Goal: Transaction & Acquisition: Purchase product/service

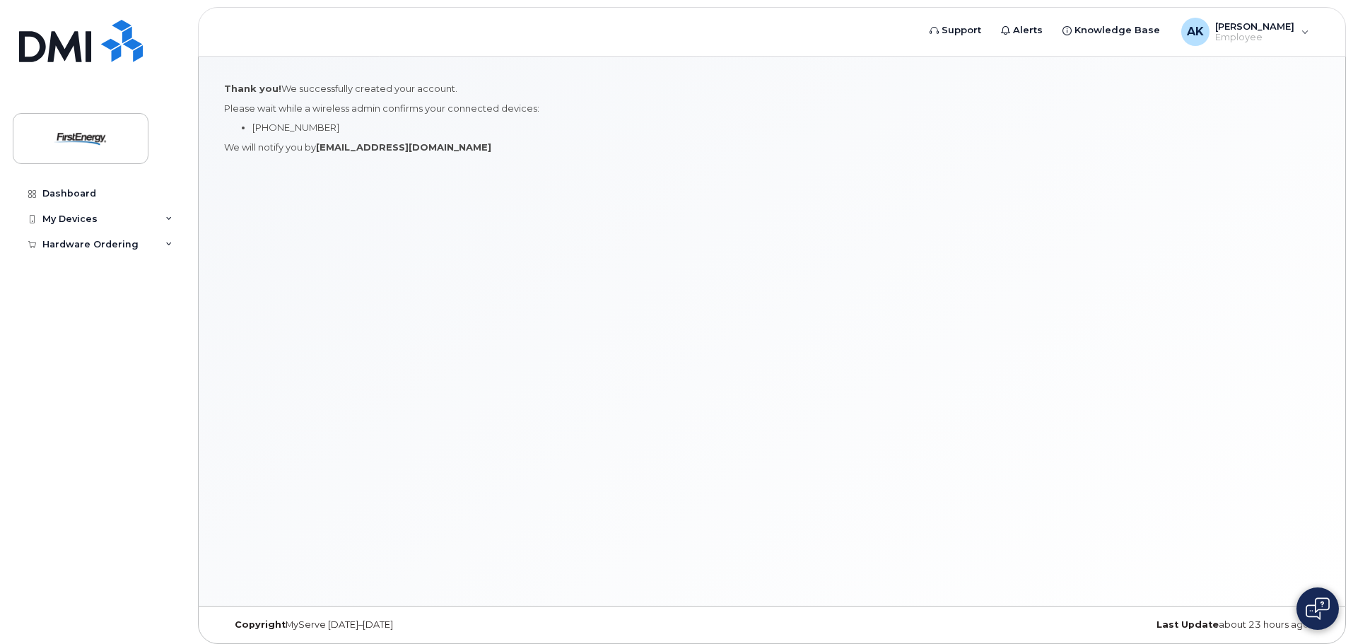
click at [363, 247] on div "Thank you! We successfully created your account. Please wait while a wireless a…" at bounding box center [772, 331] width 1147 height 549
click at [76, 189] on div "Dashboard" at bounding box center [69, 193] width 54 height 11
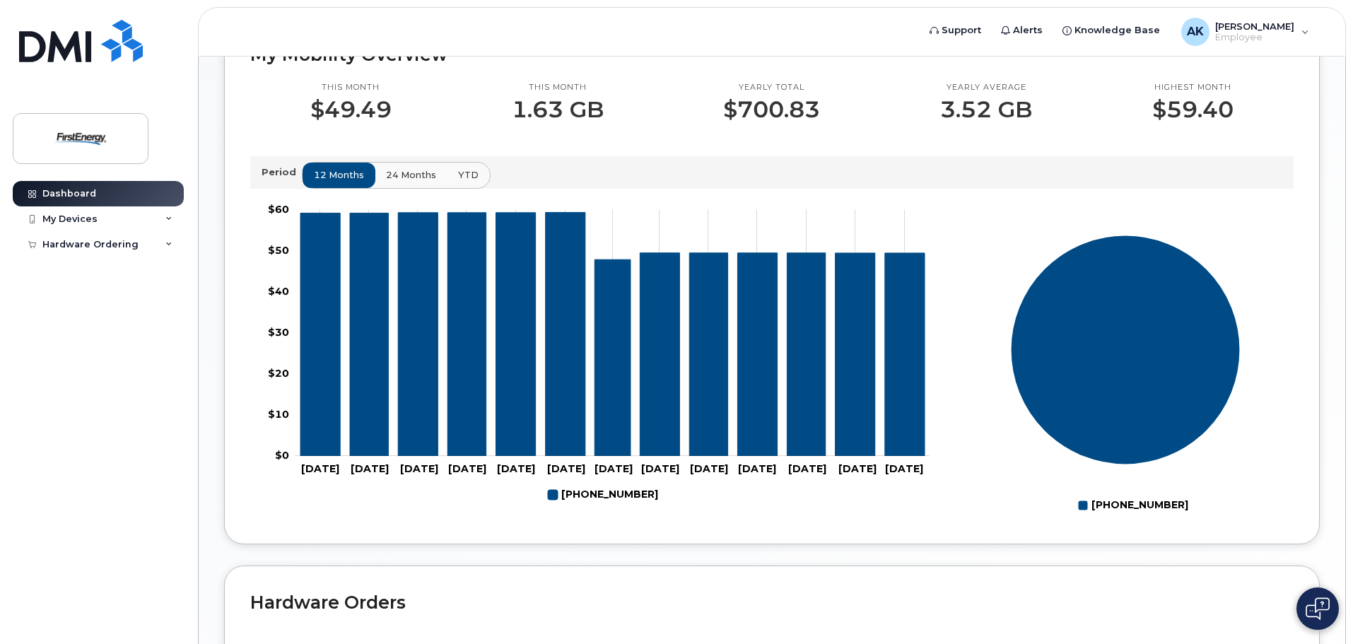
scroll to position [320, 0]
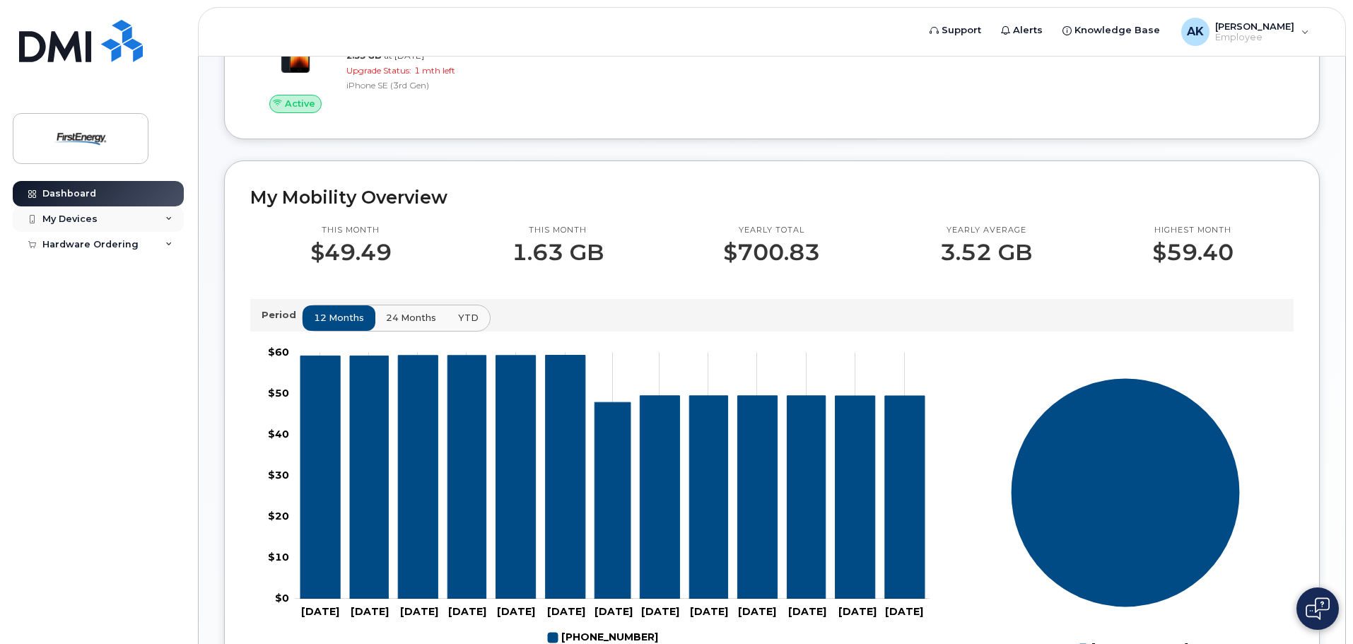
click at [100, 223] on div "My Devices" at bounding box center [98, 218] width 171 height 25
click at [113, 271] on div "Hardware Ordering" at bounding box center [90, 271] width 96 height 11
click at [86, 295] on div "New Order" at bounding box center [76, 297] width 54 height 13
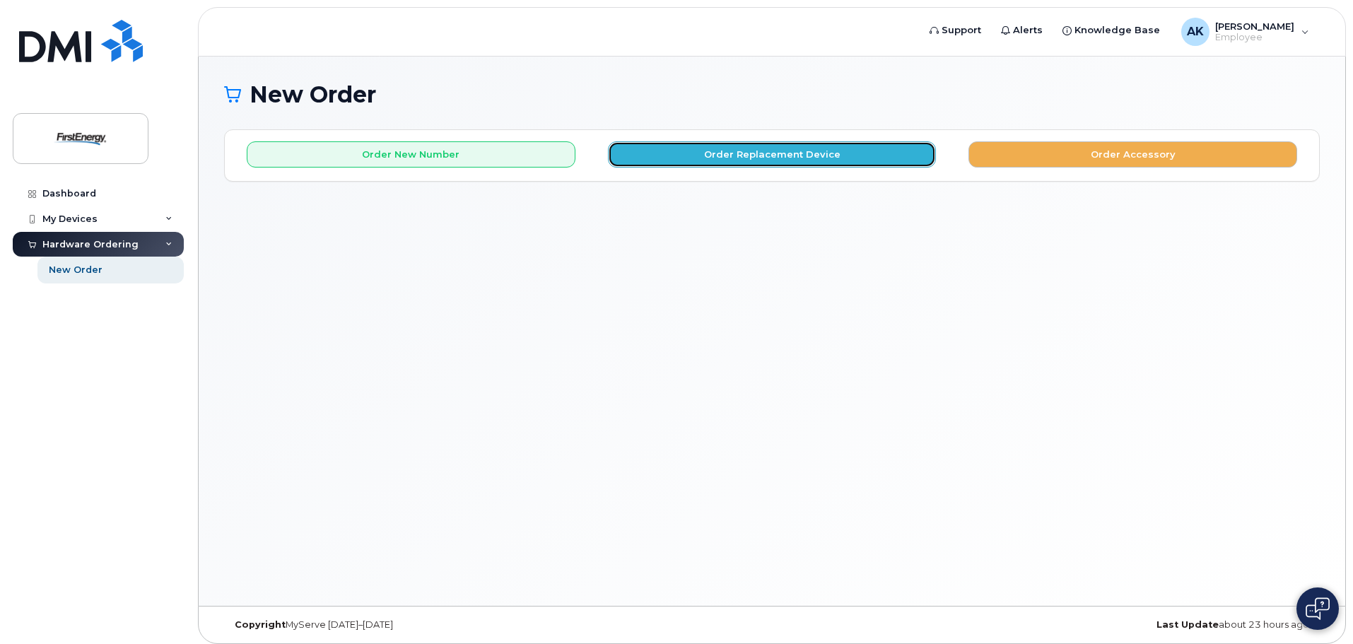
click at [807, 156] on button "Order Replacement Device" at bounding box center [772, 154] width 329 height 26
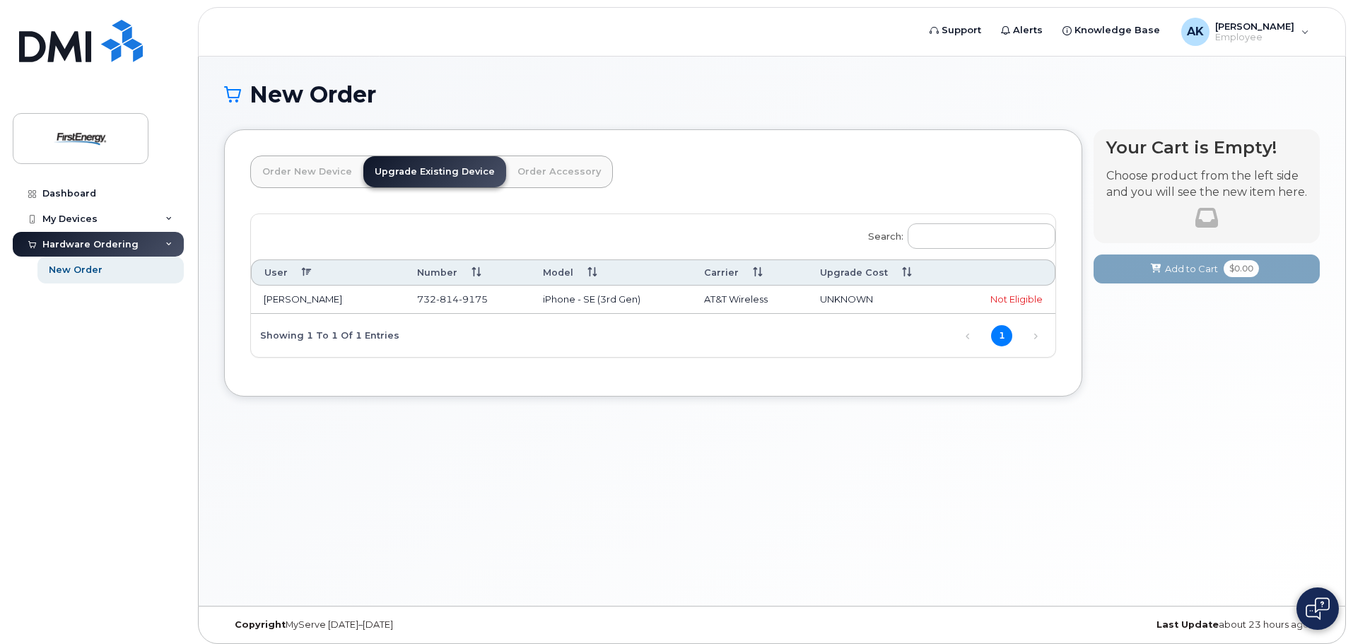
click at [533, 166] on link "Order Accessory" at bounding box center [559, 171] width 106 height 31
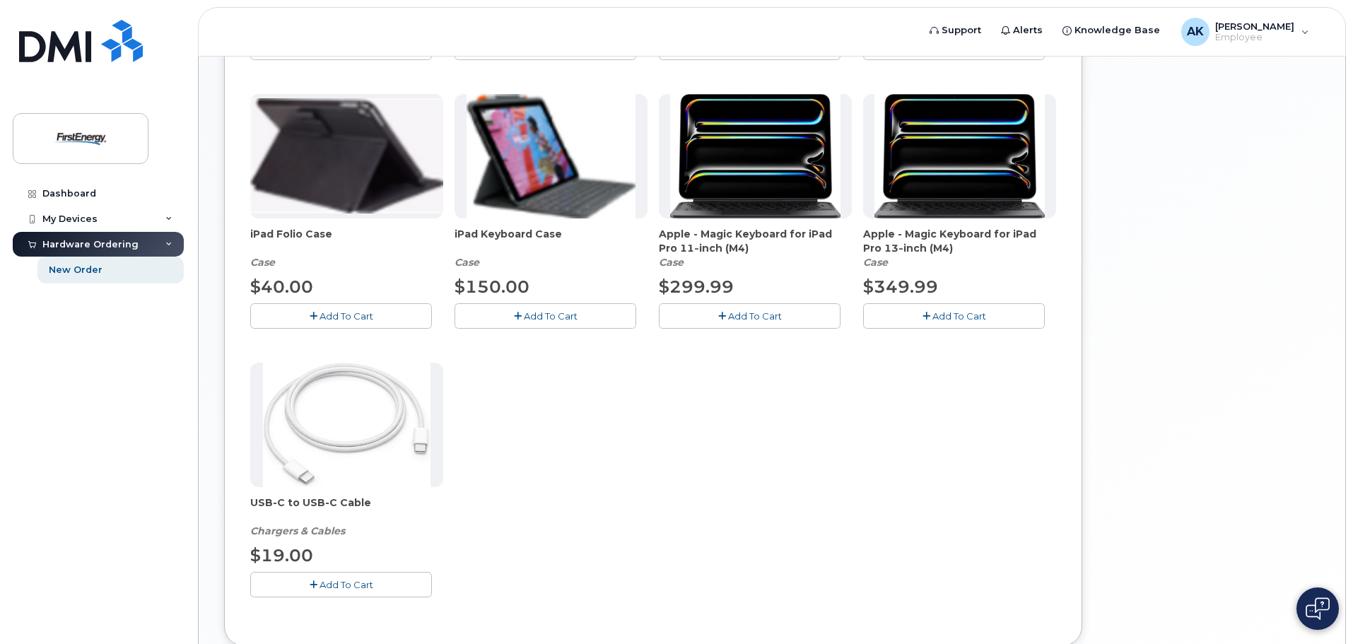
scroll to position [141, 0]
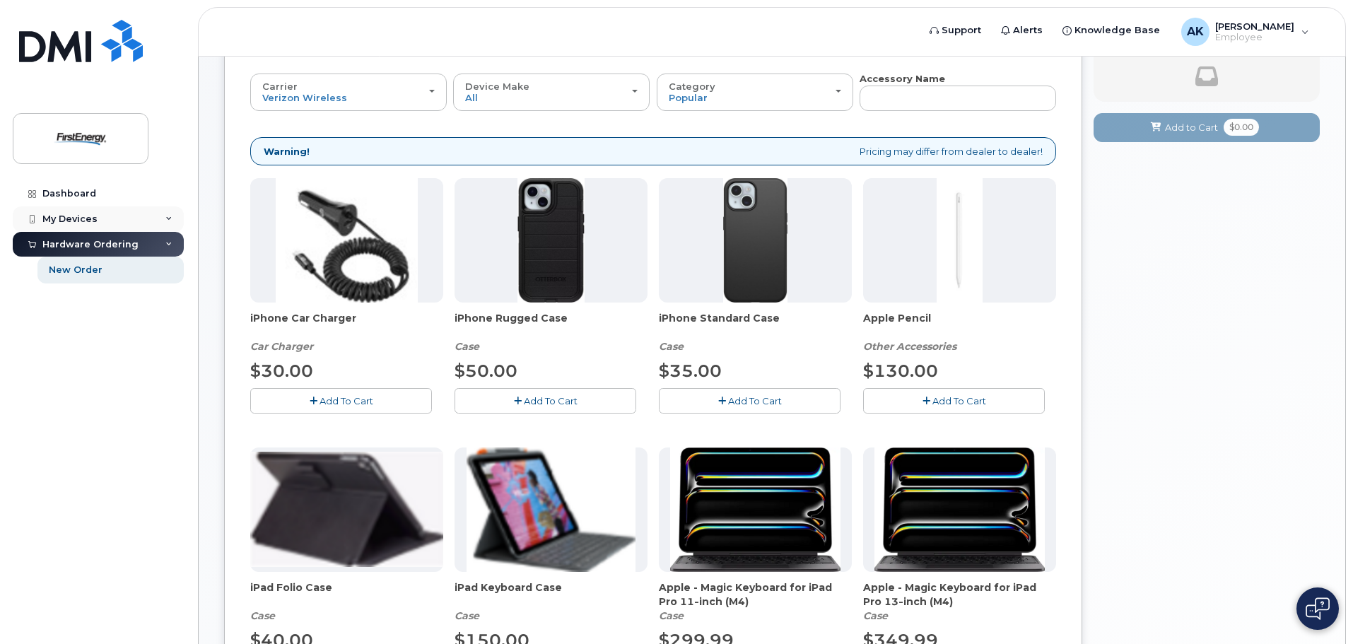
click at [67, 209] on div "My Devices" at bounding box center [98, 218] width 171 height 25
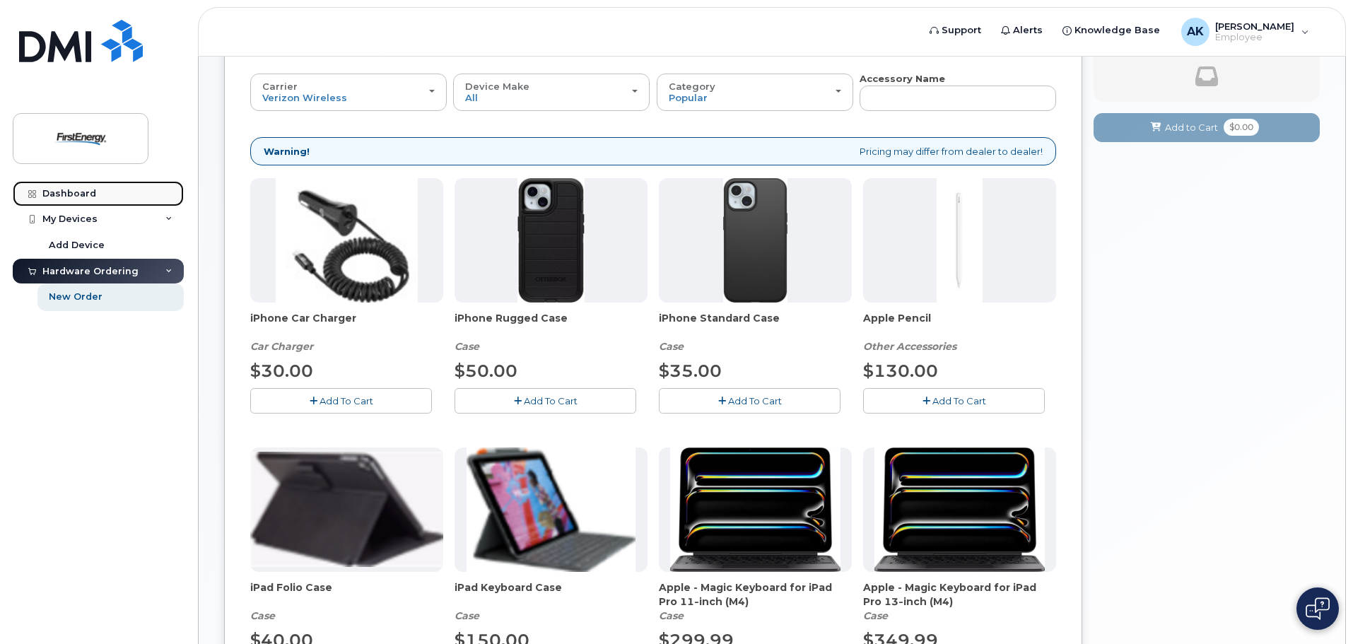
click at [81, 187] on link "Dashboard" at bounding box center [98, 193] width 171 height 25
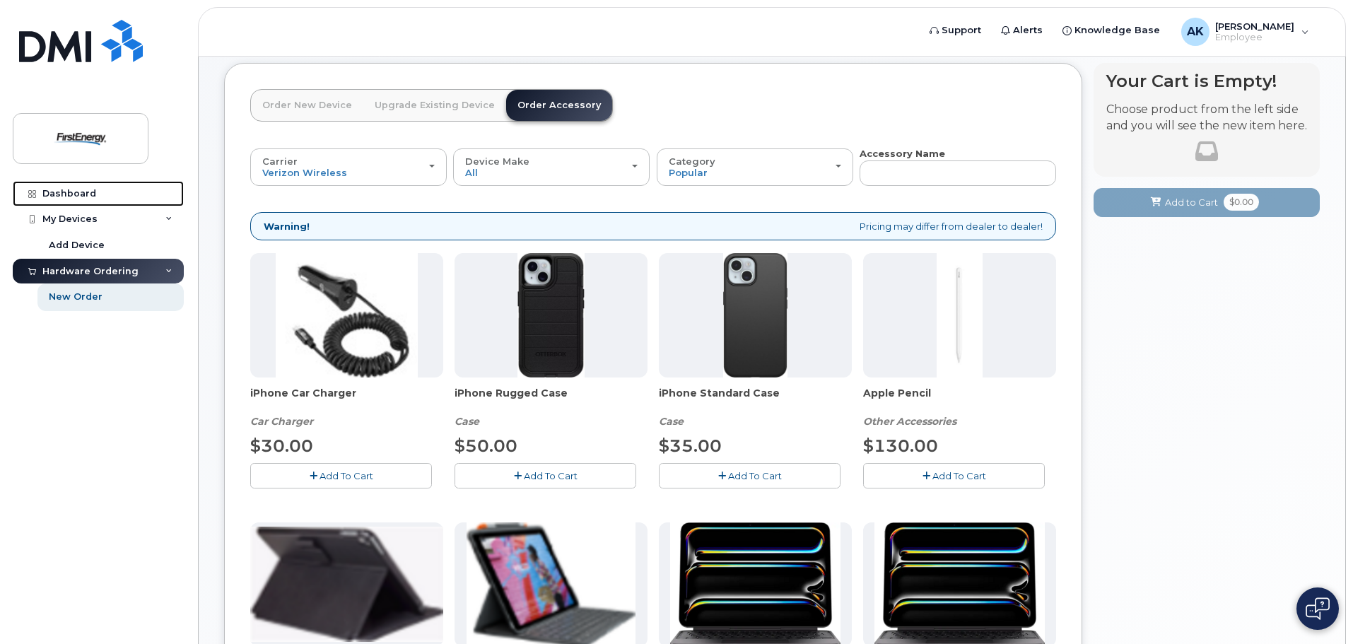
scroll to position [0, 0]
